Goal: Find contact information: Obtain details needed to contact an individual or organization

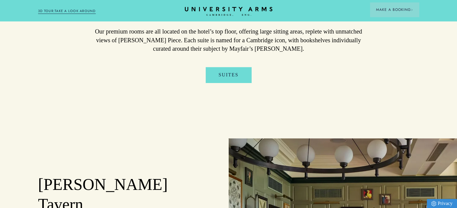
click at [131, 150] on div "The perfect weekend break in [GEOGRAPHIC_DATA] Escape to the charming city of […" at bounding box center [228, 51] width 457 height 1622
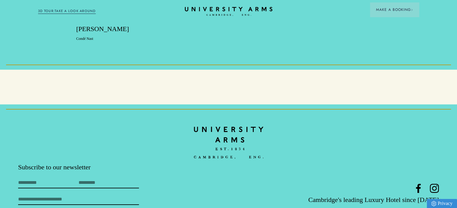
scroll to position [1859, 0]
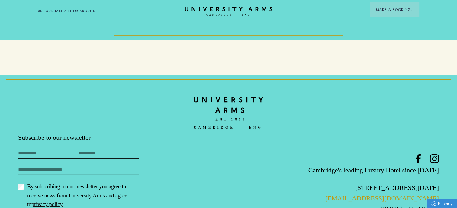
click at [413, 194] on link "[EMAIL_ADDRESS][DOMAIN_NAME]" at bounding box center [382, 198] width 114 height 8
drag, startPoint x: 439, startPoint y: 160, endPoint x: 355, endPoint y: 159, distance: 84.3
click at [355, 159] on footer "Subscribe to our newsletter First Name Last Name Email By subscribing to our ne…" at bounding box center [228, 161] width 457 height 172
copy link "[EMAIL_ADDRESS][DOMAIN_NAME]"
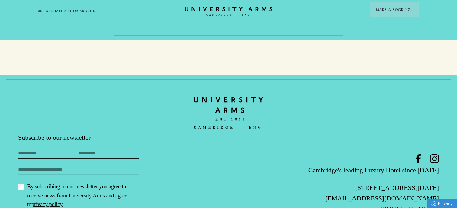
click at [439, 161] on footer "Subscribe to our newsletter First Name Last Name Email By subscribing to our ne…" at bounding box center [228, 161] width 457 height 172
drag, startPoint x: 442, startPoint y: 159, endPoint x: 355, endPoint y: 159, distance: 87.3
click at [355, 159] on footer "Subscribe to our newsletter First Name Last Name Email By subscribing to our ne…" at bounding box center [228, 161] width 457 height 172
copy link "[EMAIL_ADDRESS][DOMAIN_NAME]"
